Goal: Transaction & Acquisition: Purchase product/service

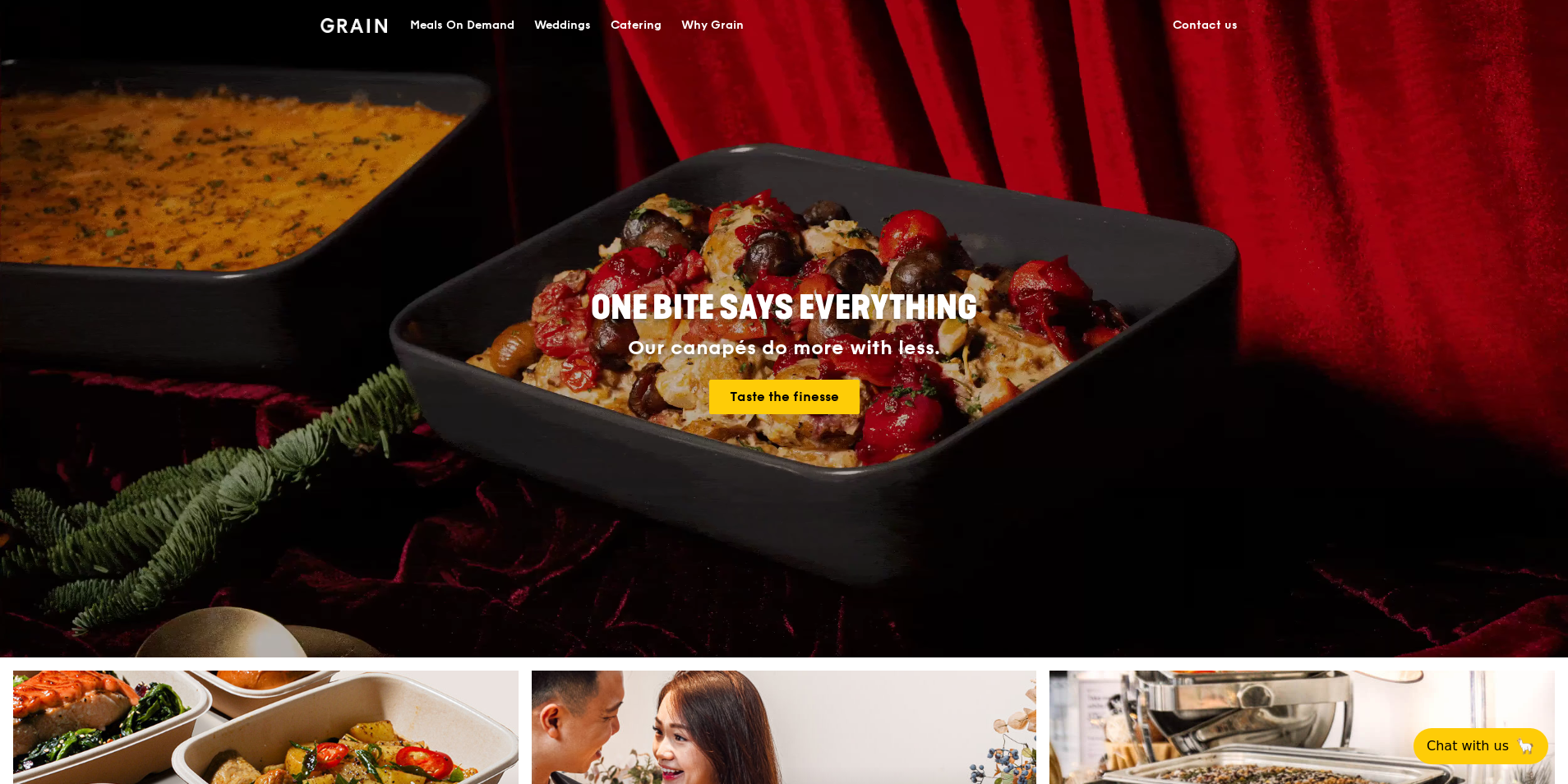
click at [471, 30] on div "Meals On Demand" at bounding box center [462, 26] width 104 height 50
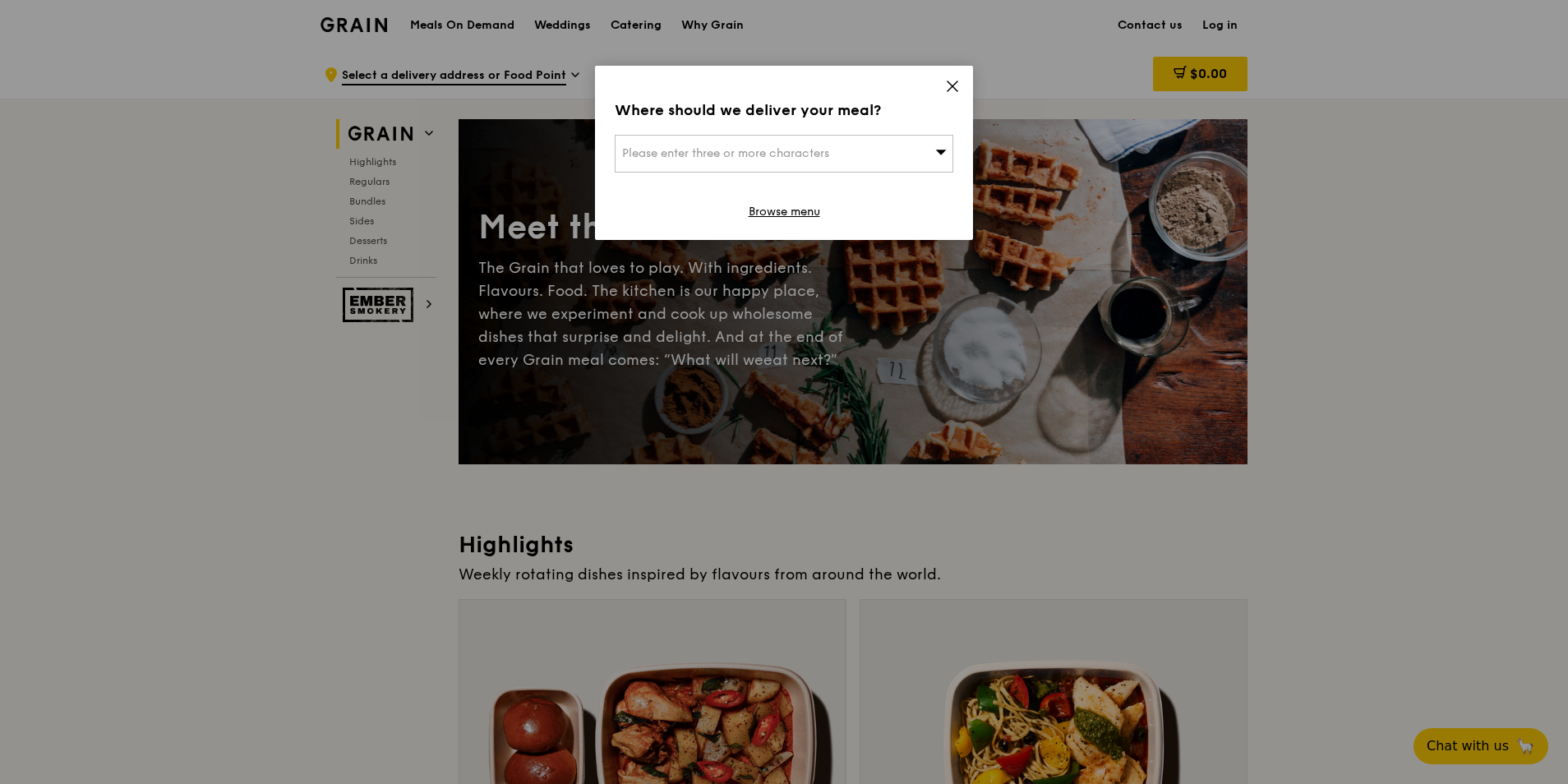
click at [954, 91] on icon at bounding box center [952, 86] width 15 height 15
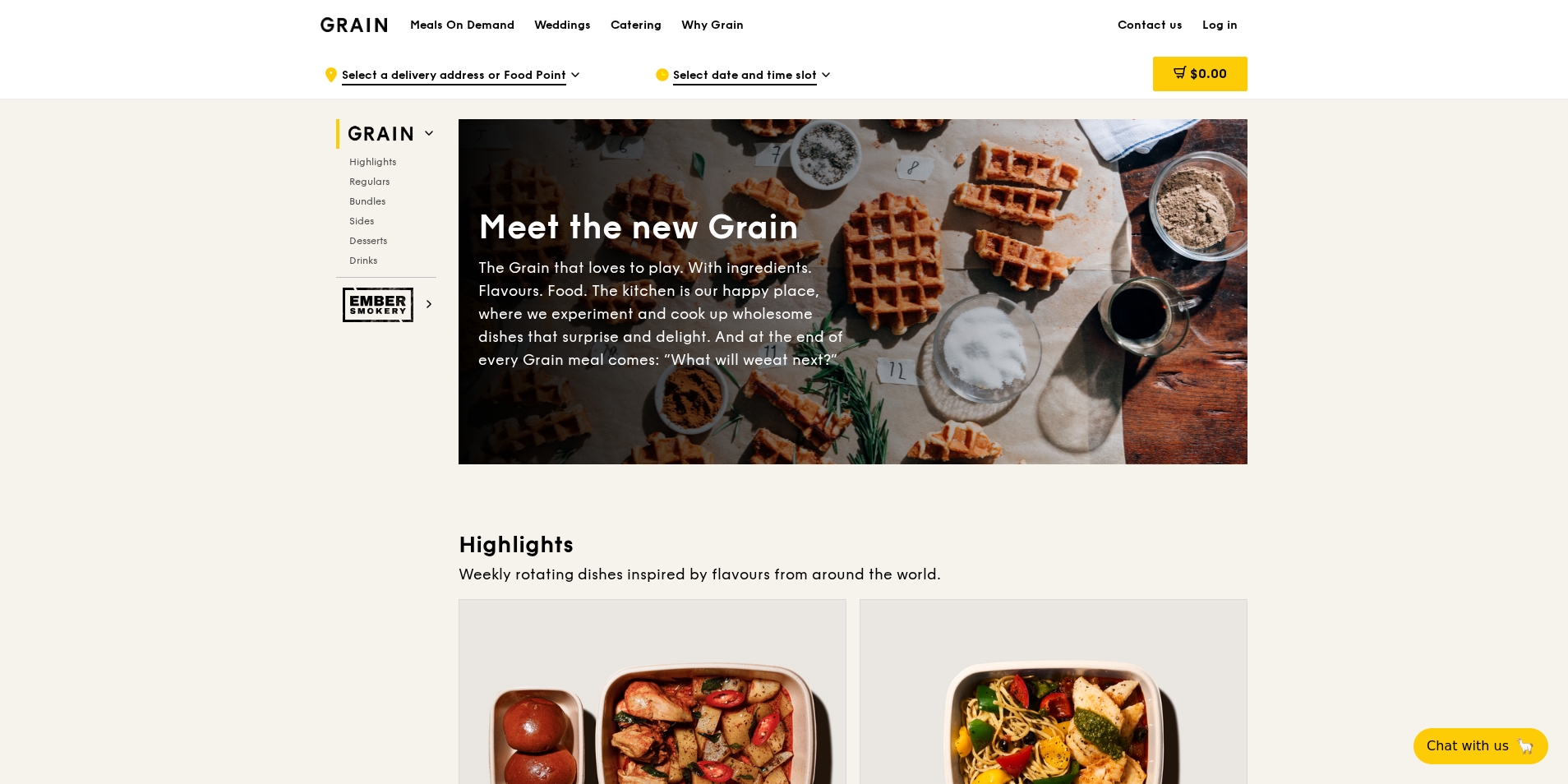
click at [631, 29] on div "Catering" at bounding box center [636, 26] width 51 height 50
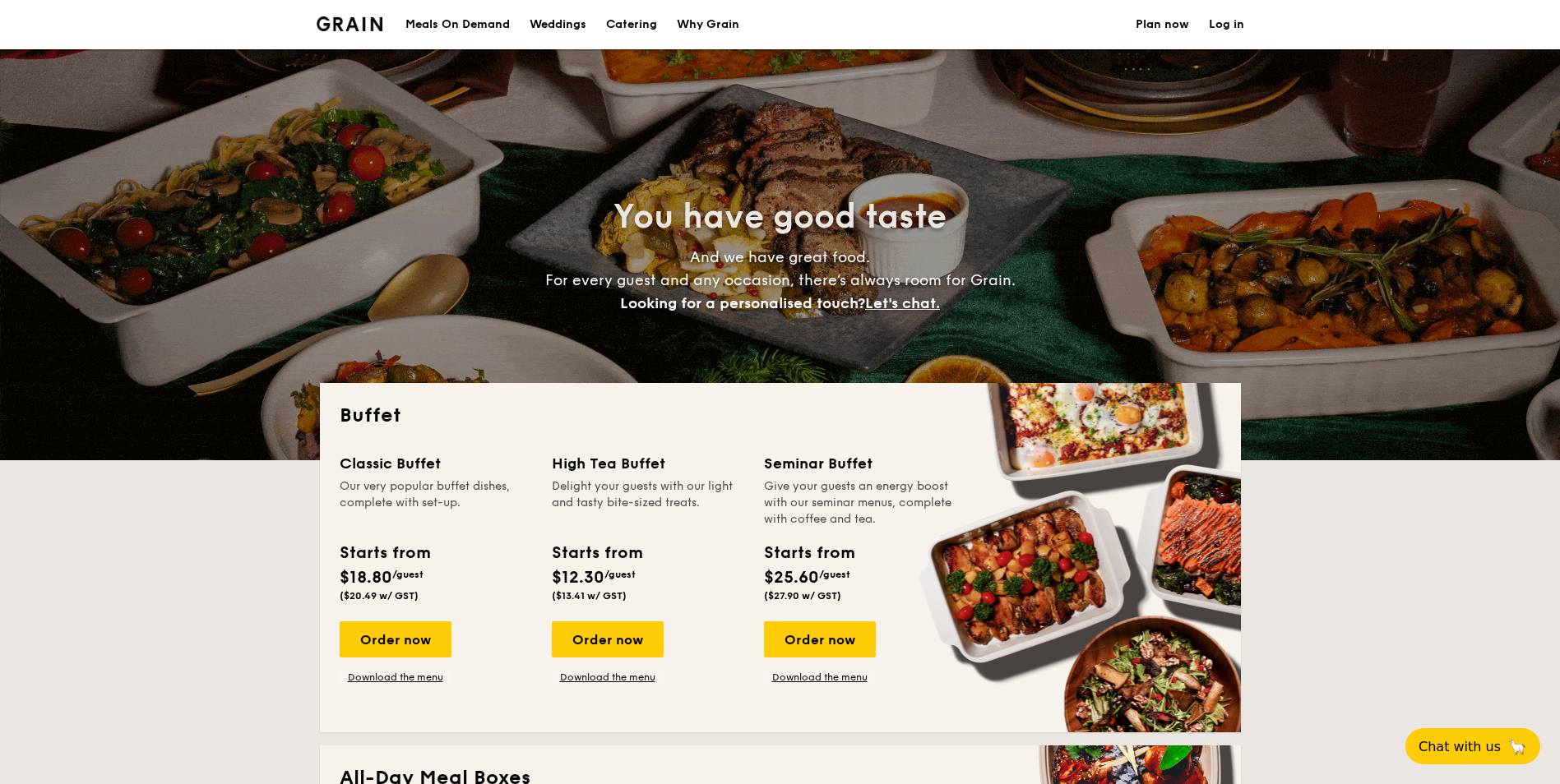
select select
click at [383, 642] on div "Order now" at bounding box center [395, 640] width 112 height 36
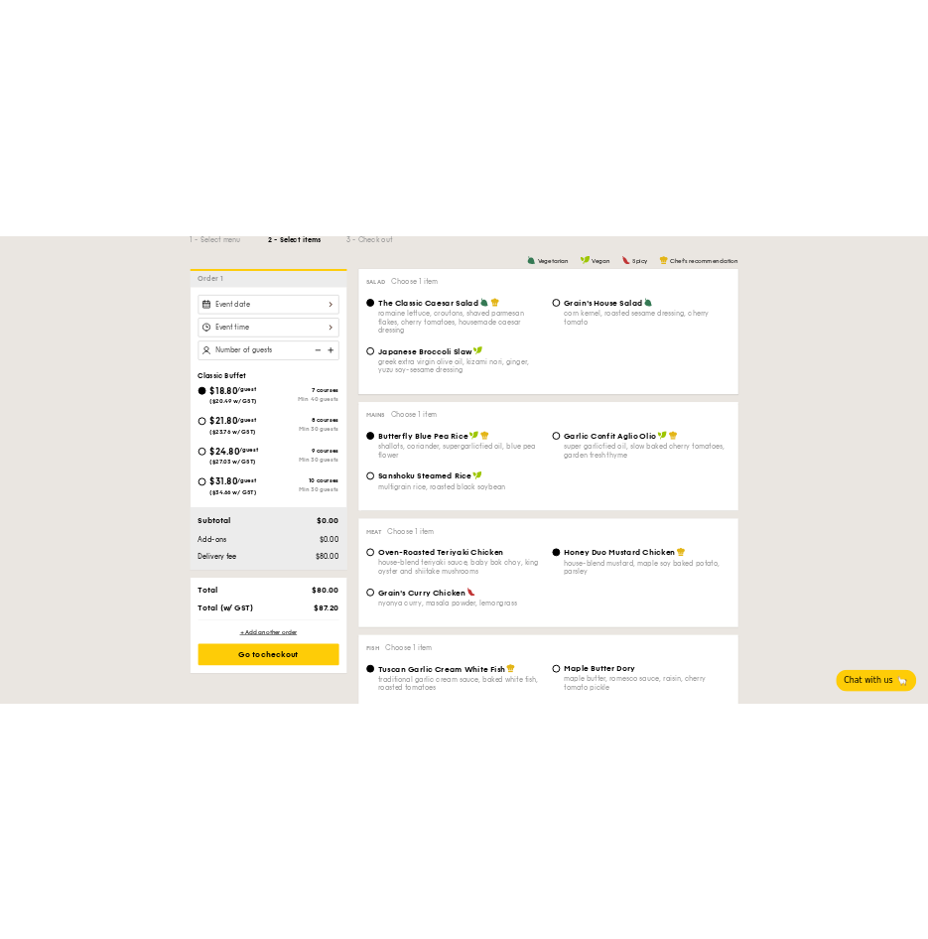
scroll to position [509, 0]
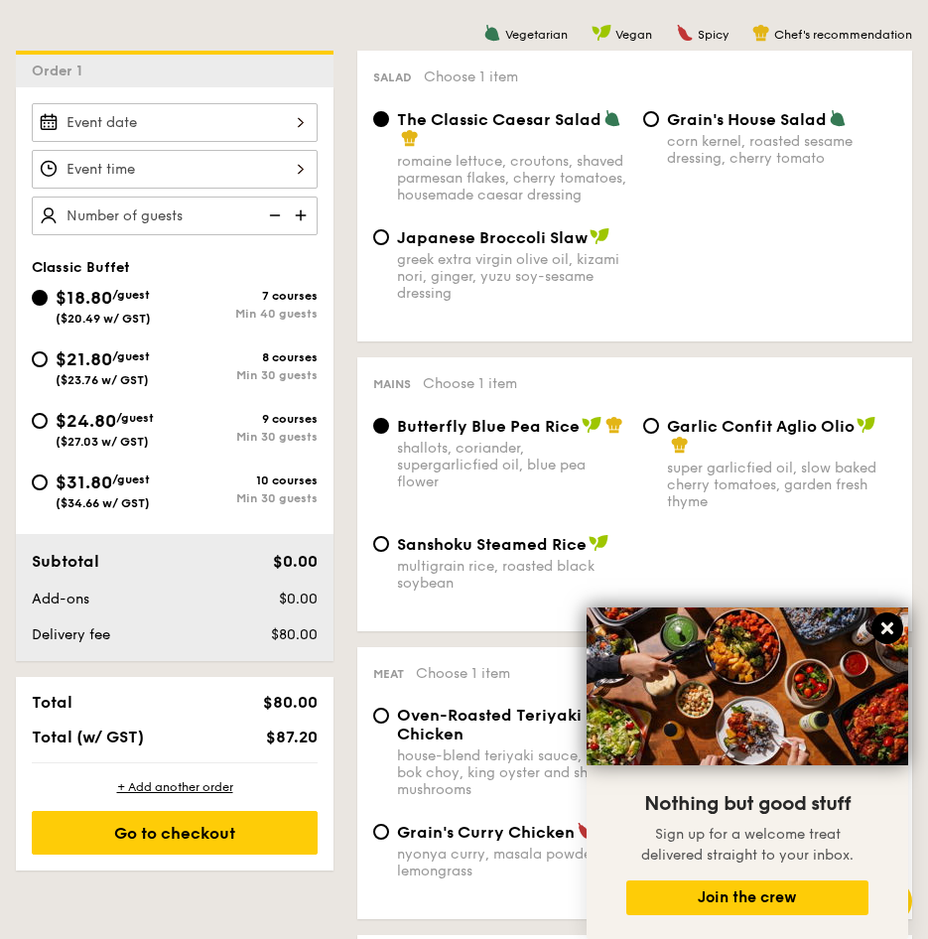
click at [892, 626] on icon at bounding box center [888, 629] width 12 height 12
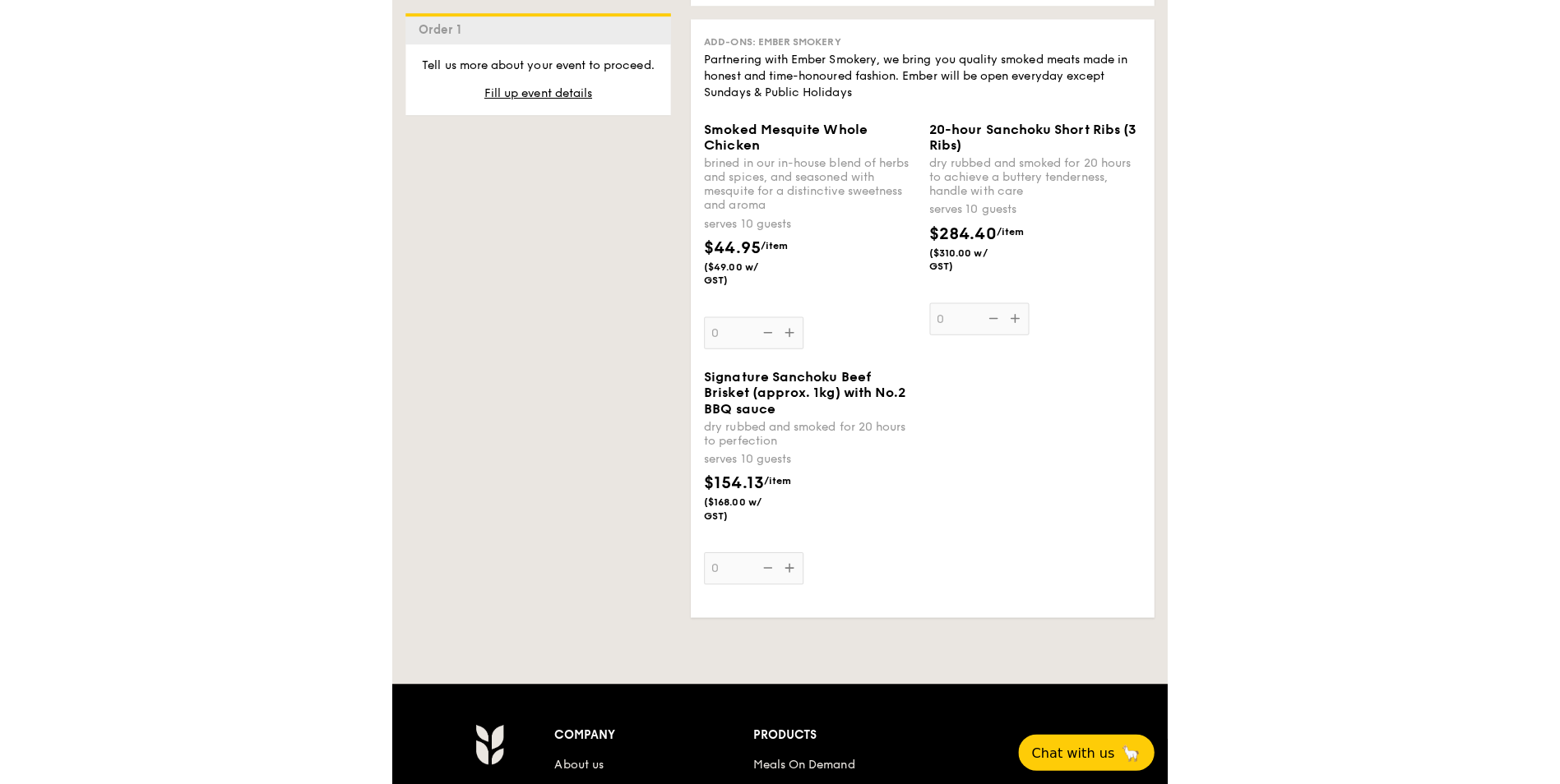
scroll to position [1818, 0]
